Goal: Find specific page/section: Find specific page/section

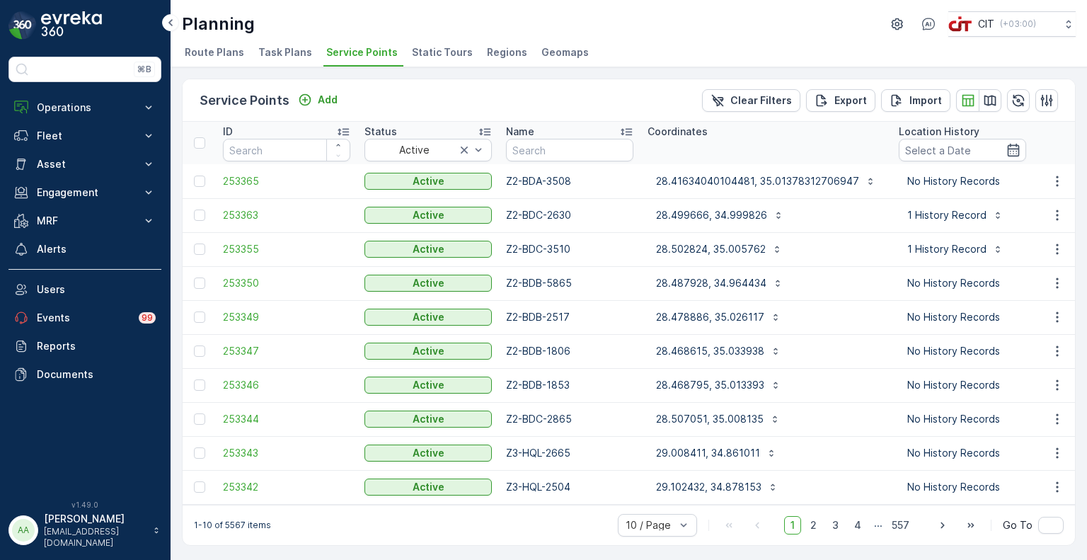
click at [617, 32] on div "Planning CIT ( +03:00 )" at bounding box center [629, 23] width 894 height 25
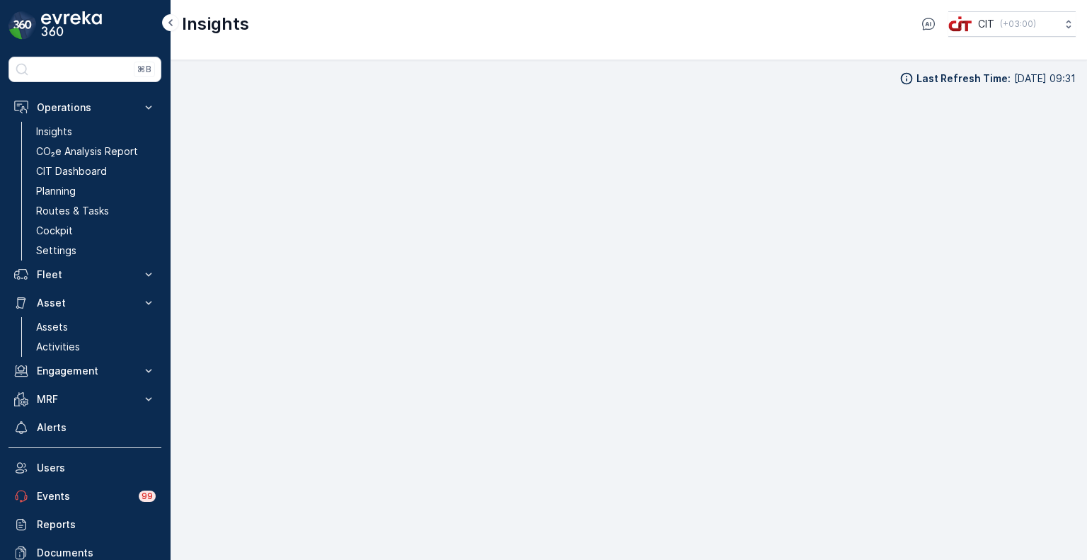
scroll to position [11, 0]
